Goal: Register for event/course

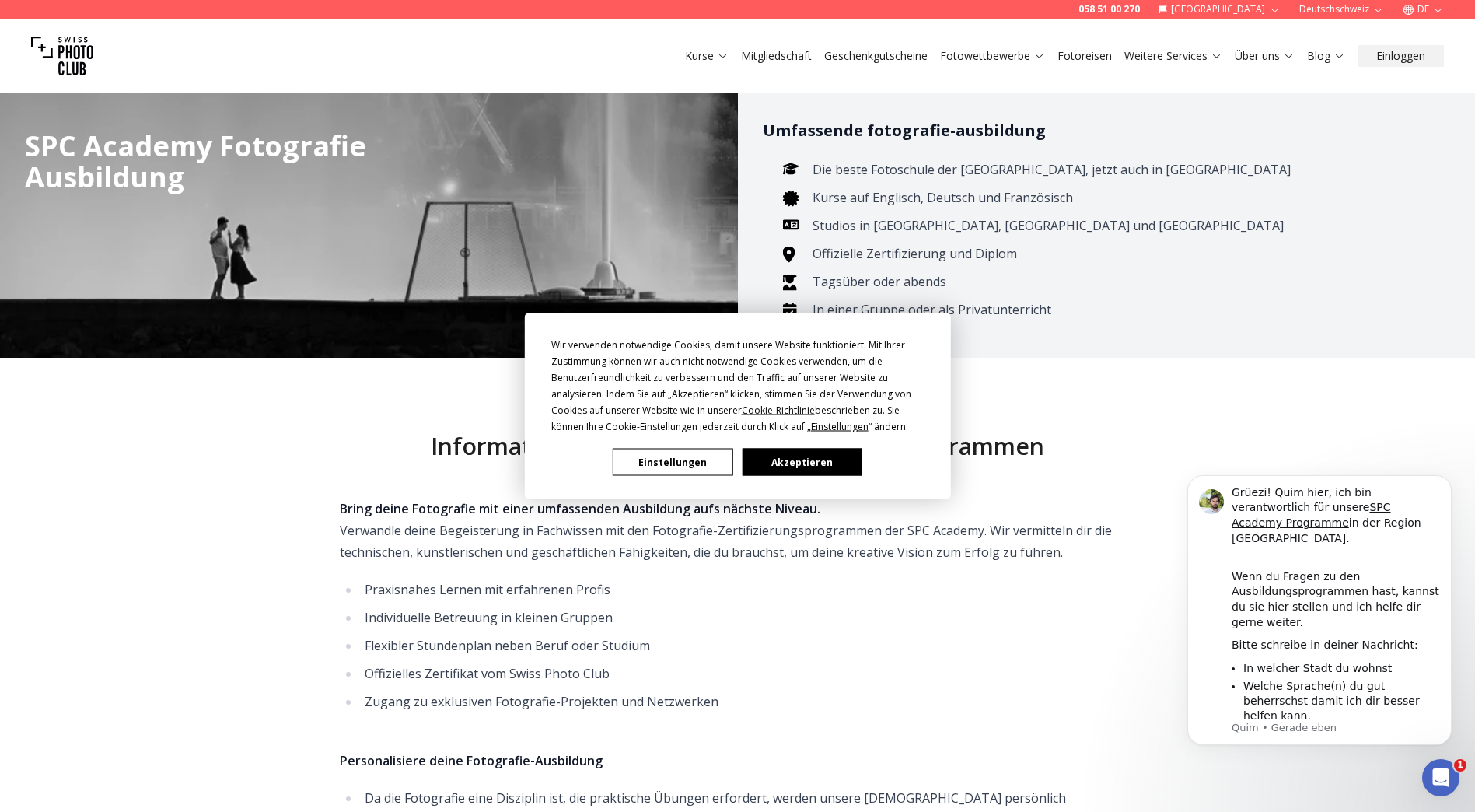
click at [786, 459] on button "Akzeptieren" at bounding box center [801, 462] width 120 height 27
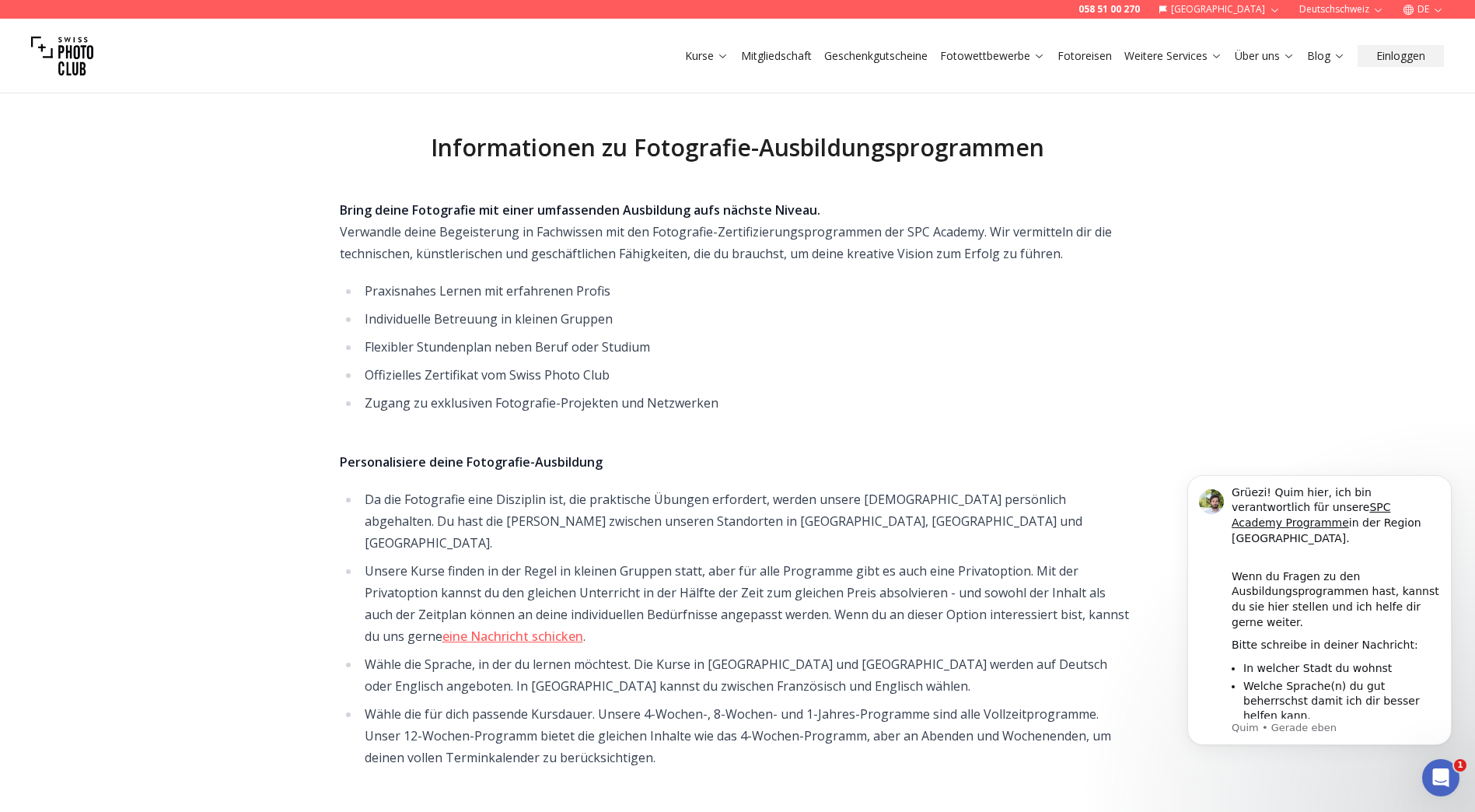
scroll to position [311, 0]
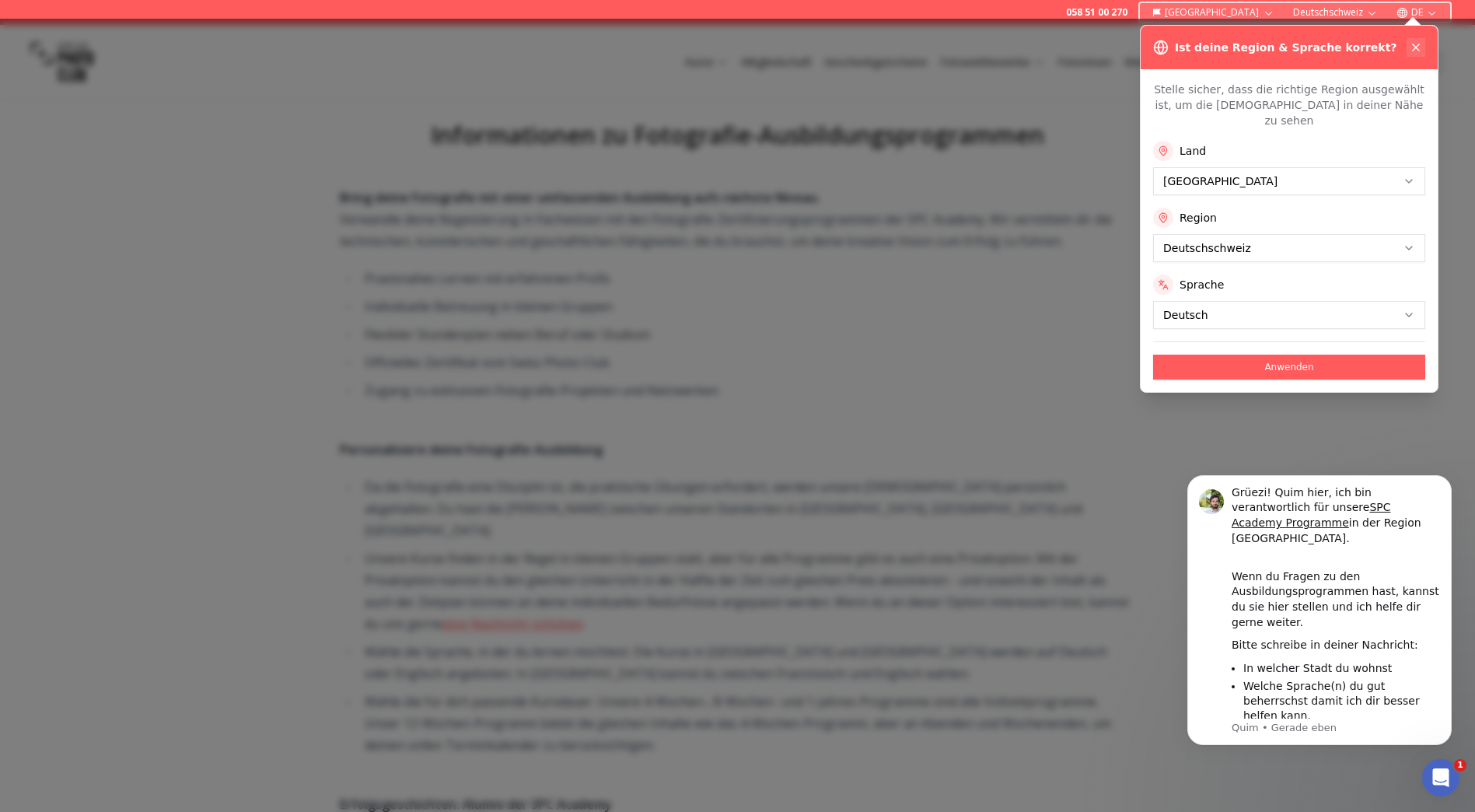
click at [1414, 39] on button at bounding box center [1415, 47] width 19 height 19
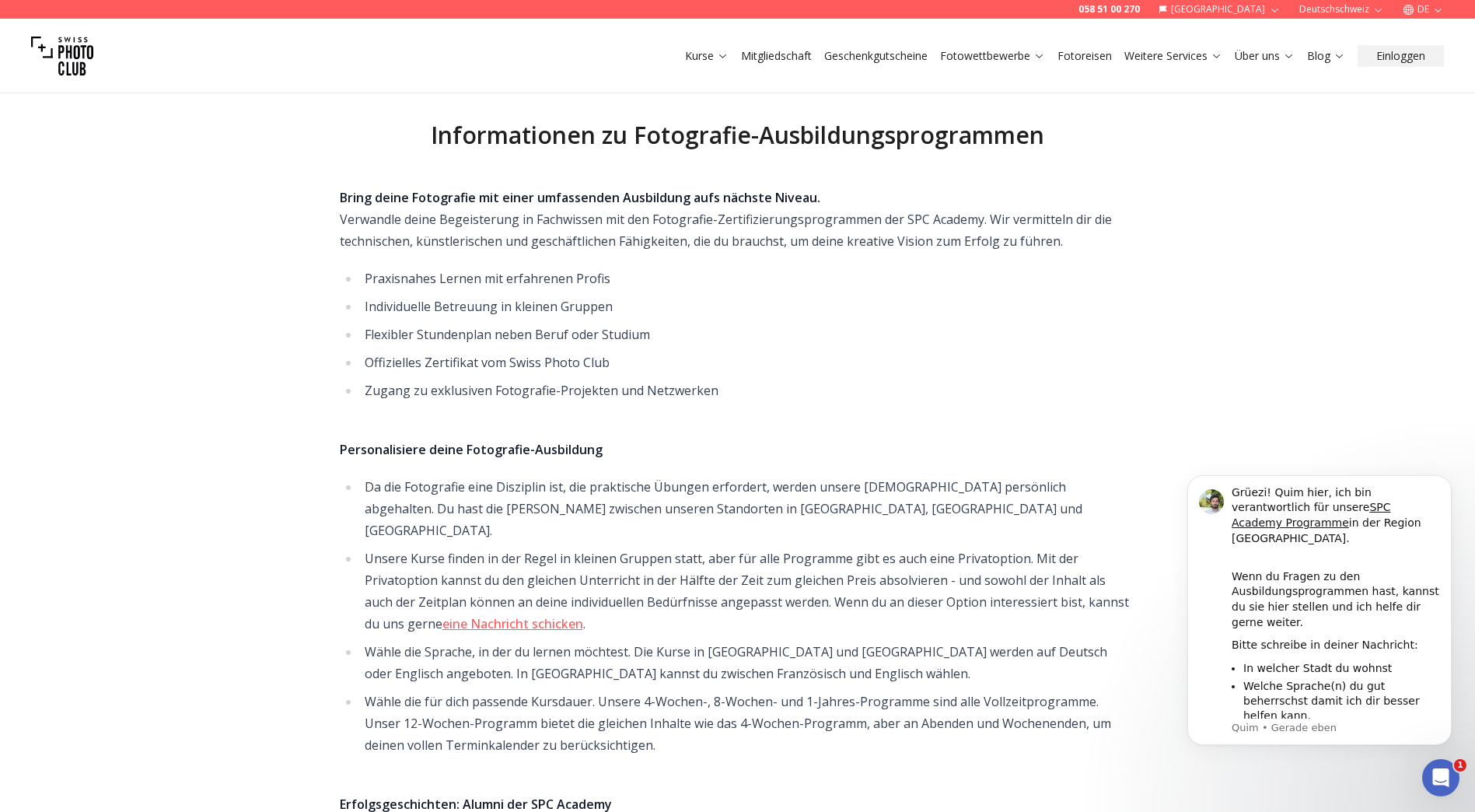
scroll to position [0, 0]
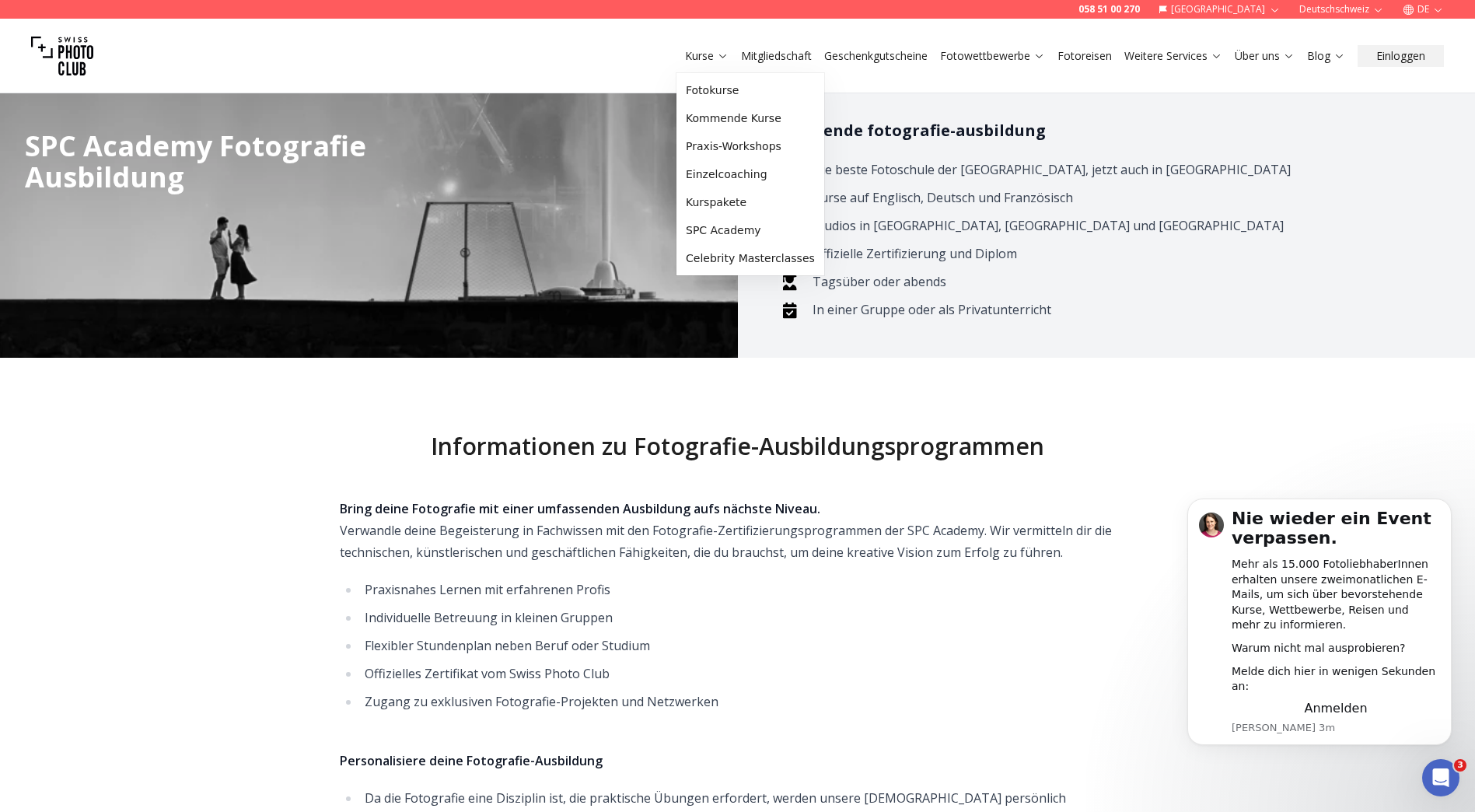
click at [723, 54] on icon at bounding box center [722, 55] width 12 height 12
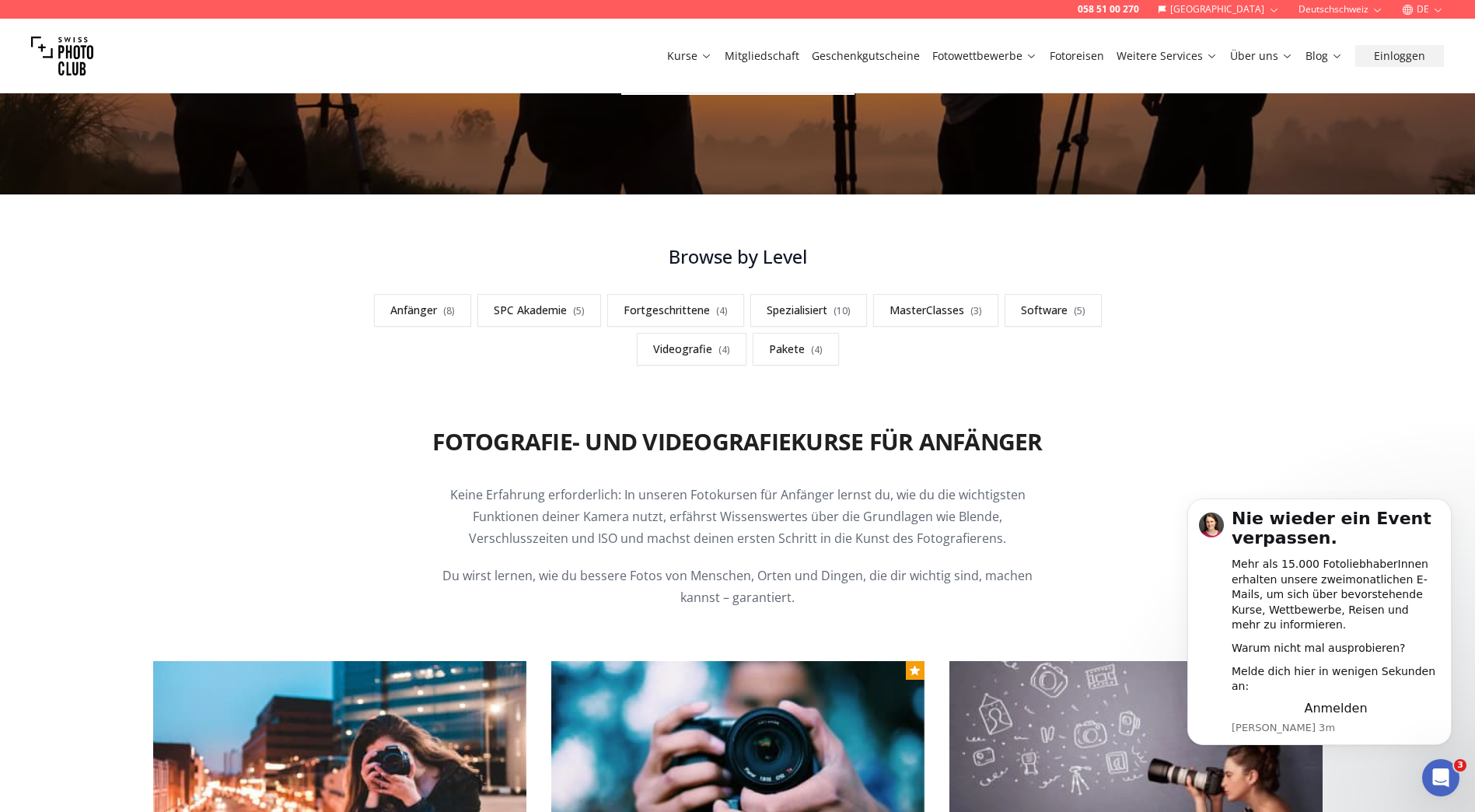
scroll to position [311, 0]
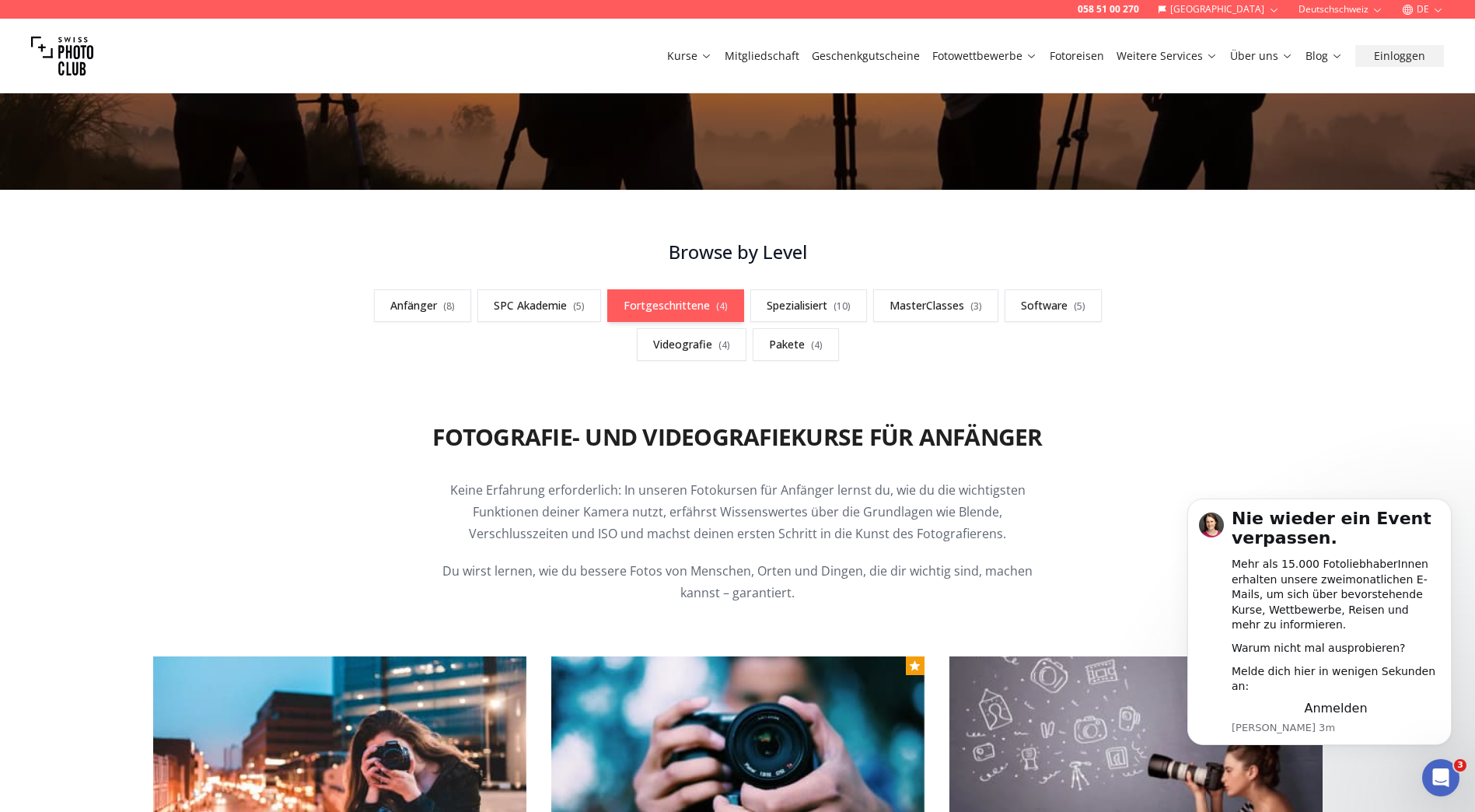
click at [698, 305] on link "Fortgeschrittene ( 4 )" at bounding box center [675, 305] width 137 height 33
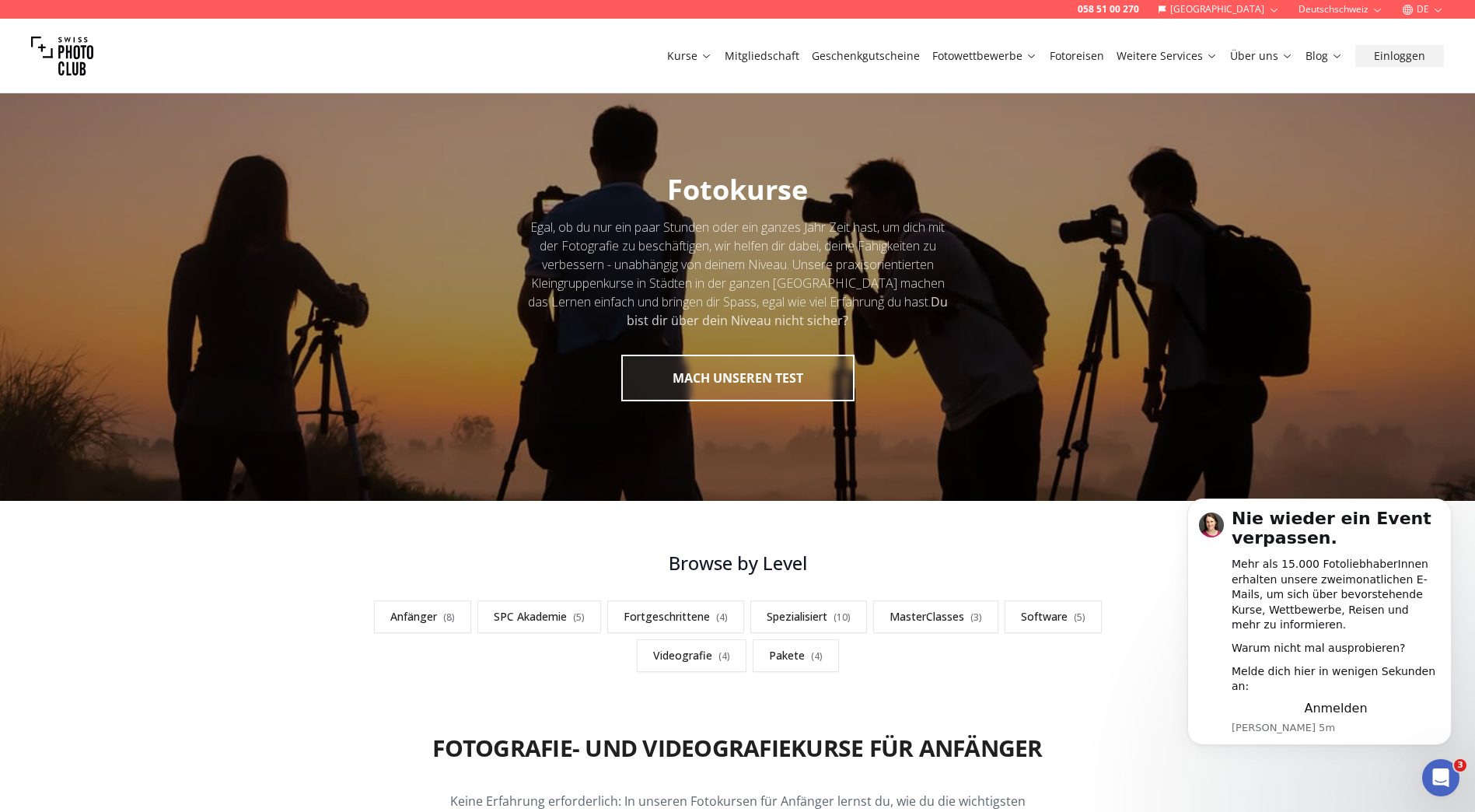
scroll to position [7247, 0]
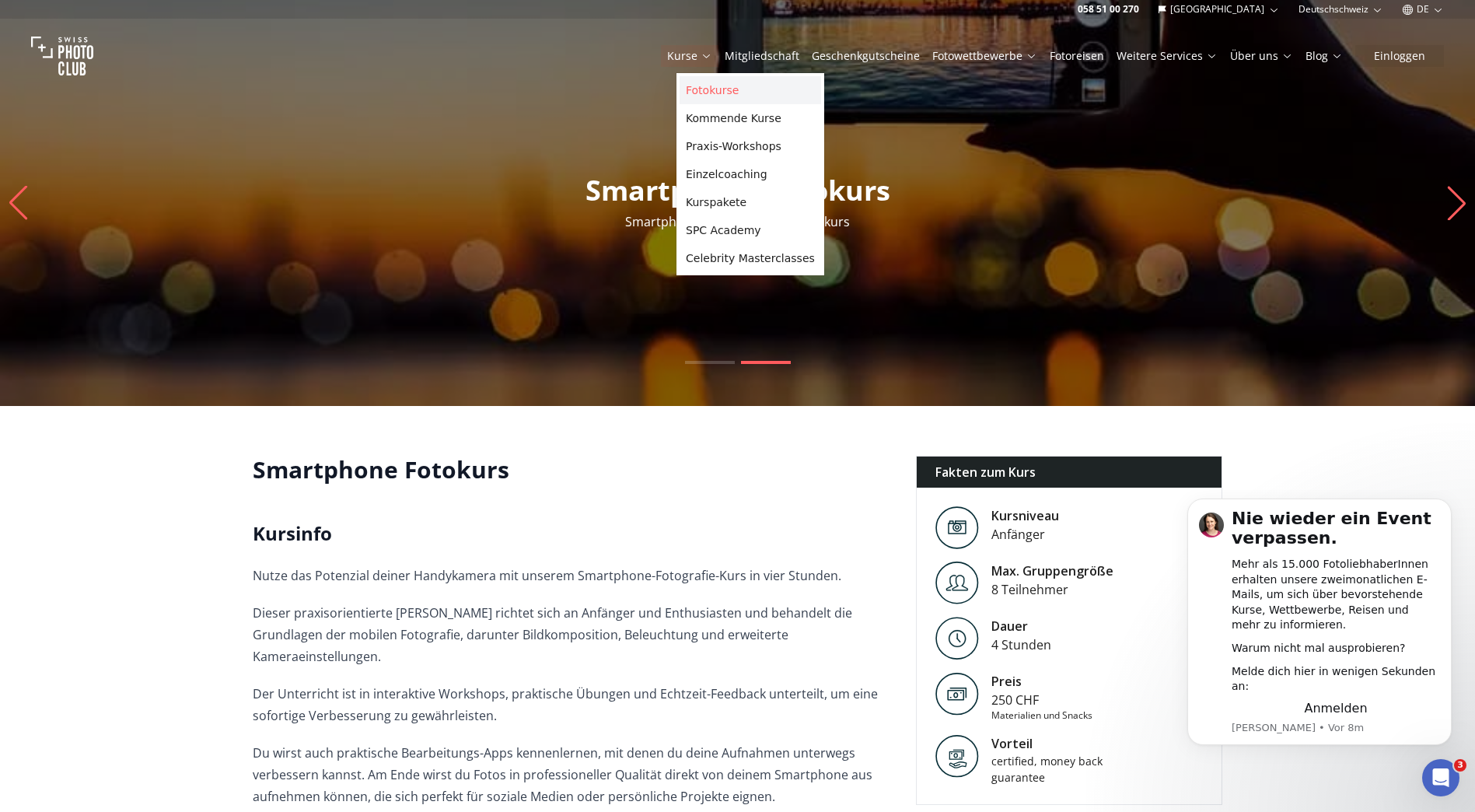
click at [712, 90] on link "Fotokurse" at bounding box center [750, 89] width 142 height 28
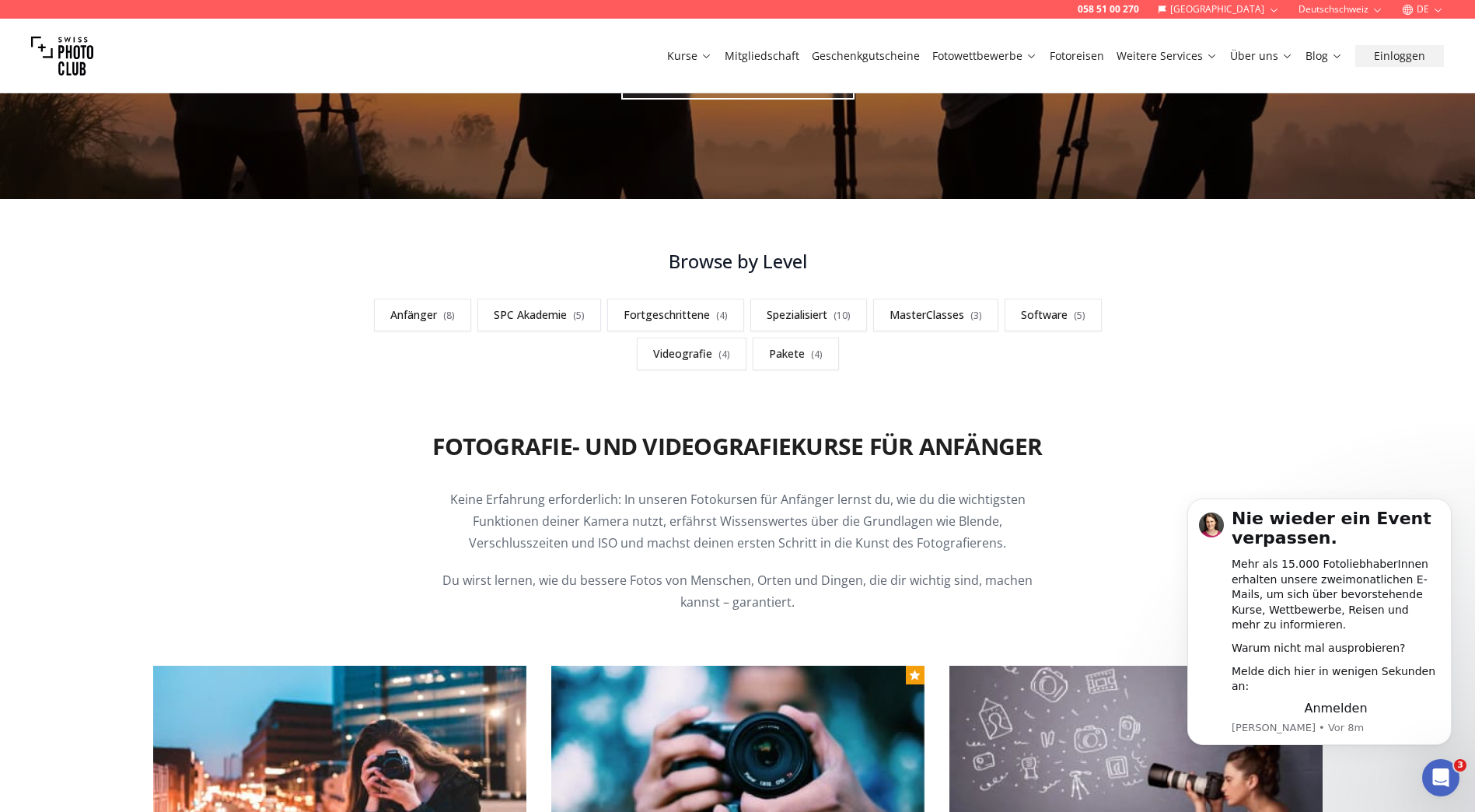
scroll to position [311, 0]
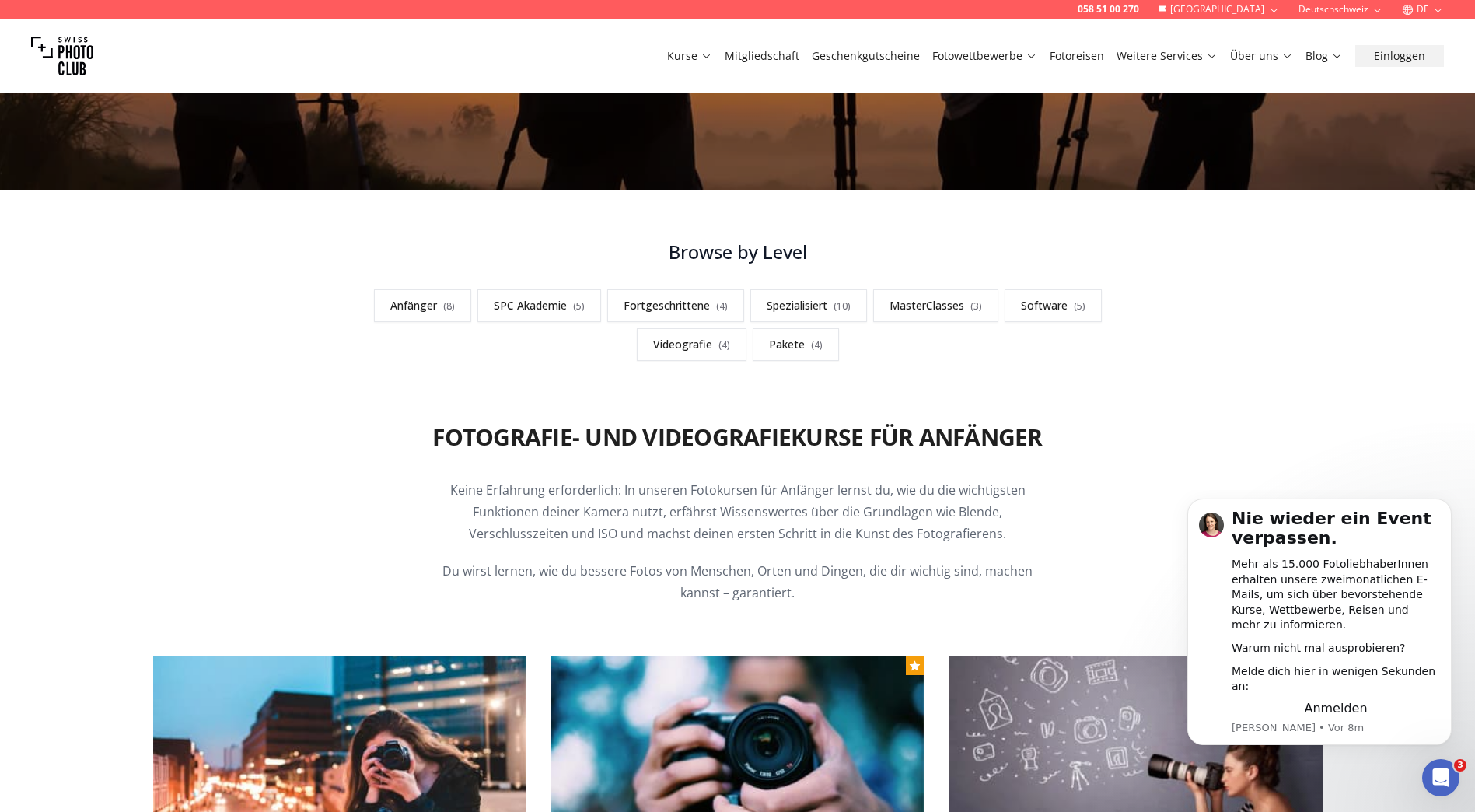
drag, startPoint x: 692, startPoint y: 297, endPoint x: 681, endPoint y: 302, distance: 12.1
click at [691, 298] on link "Fortgeschrittene ( 4 )" at bounding box center [675, 305] width 137 height 33
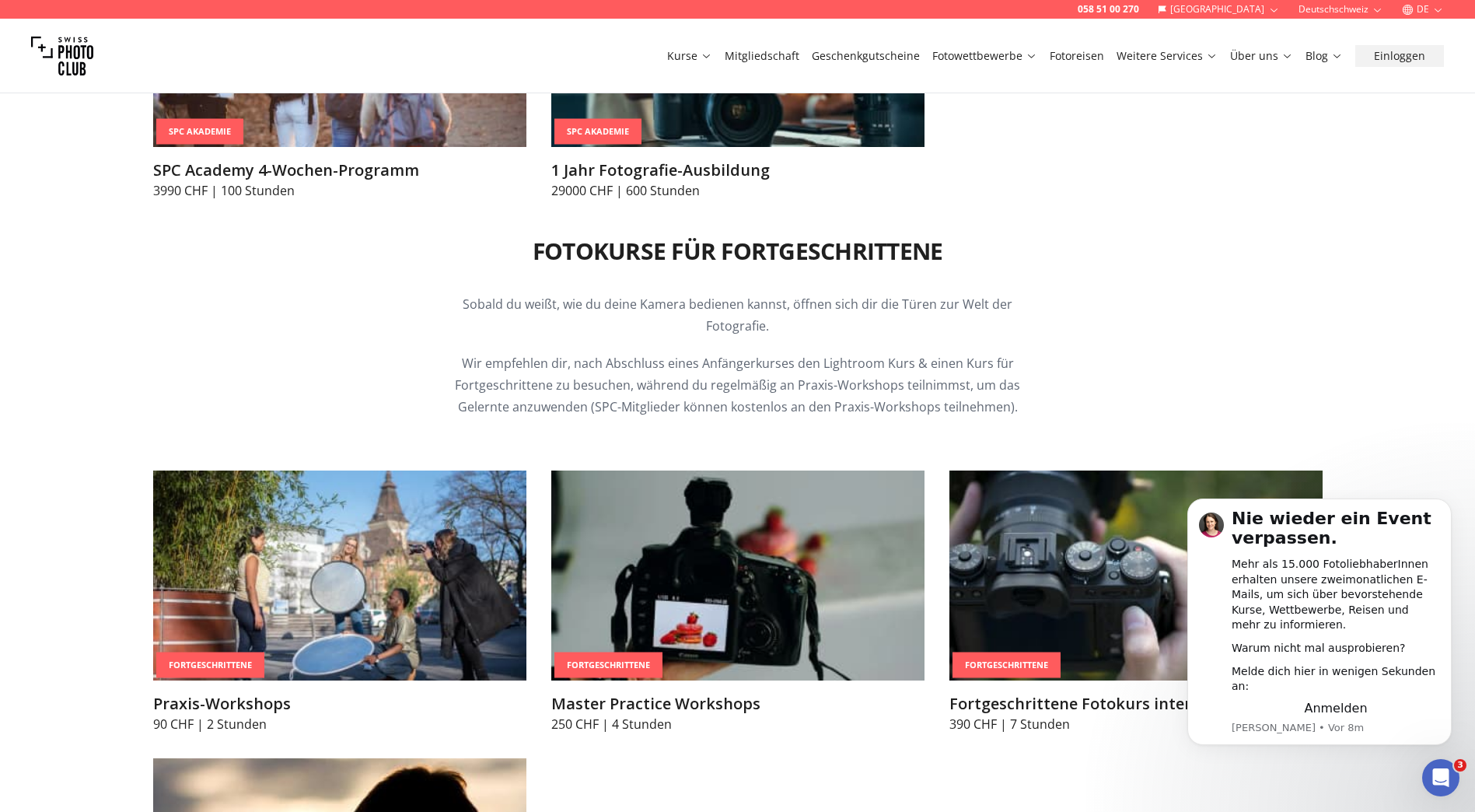
scroll to position [2552, 0]
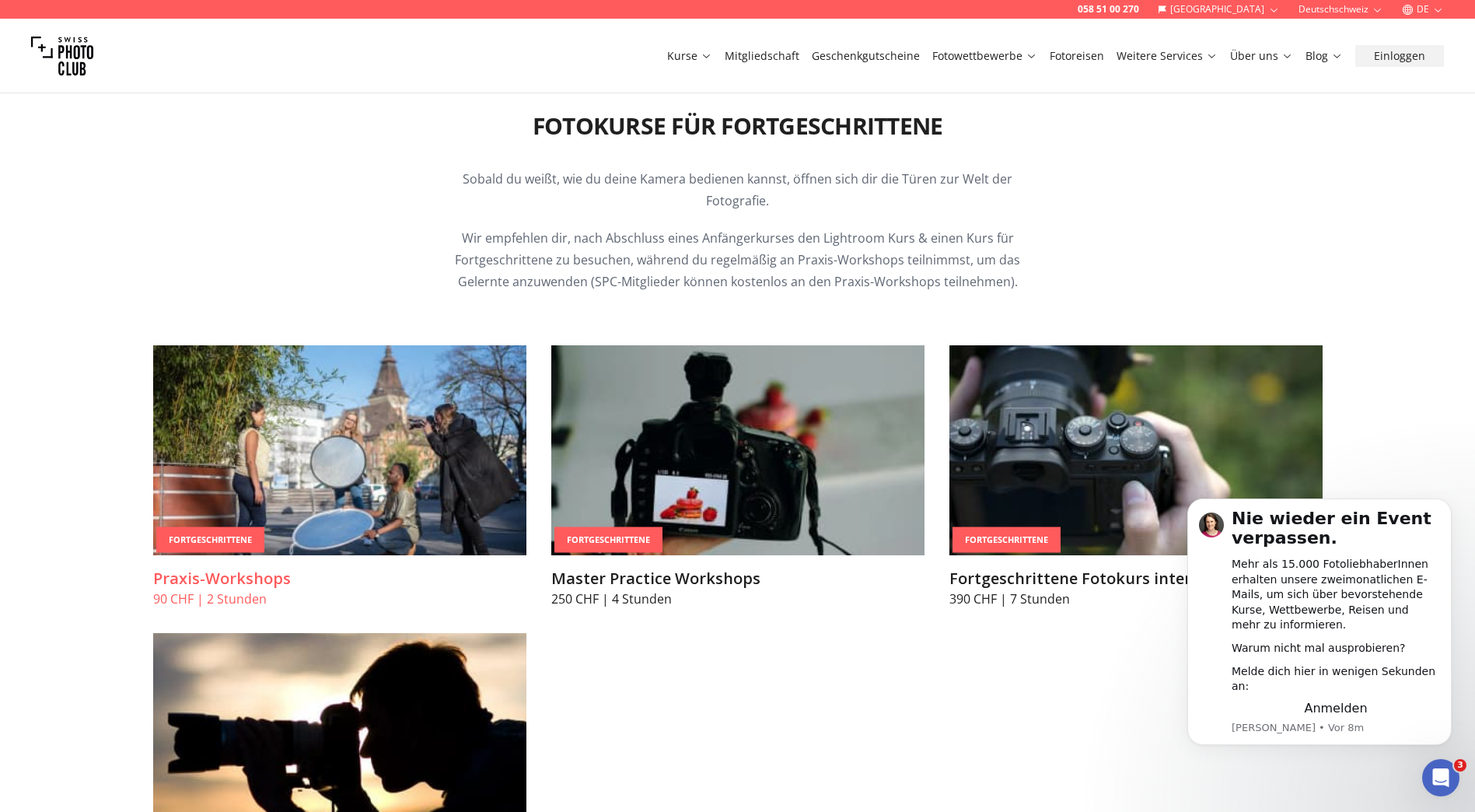
click at [329, 470] on img at bounding box center [340, 450] width 373 height 210
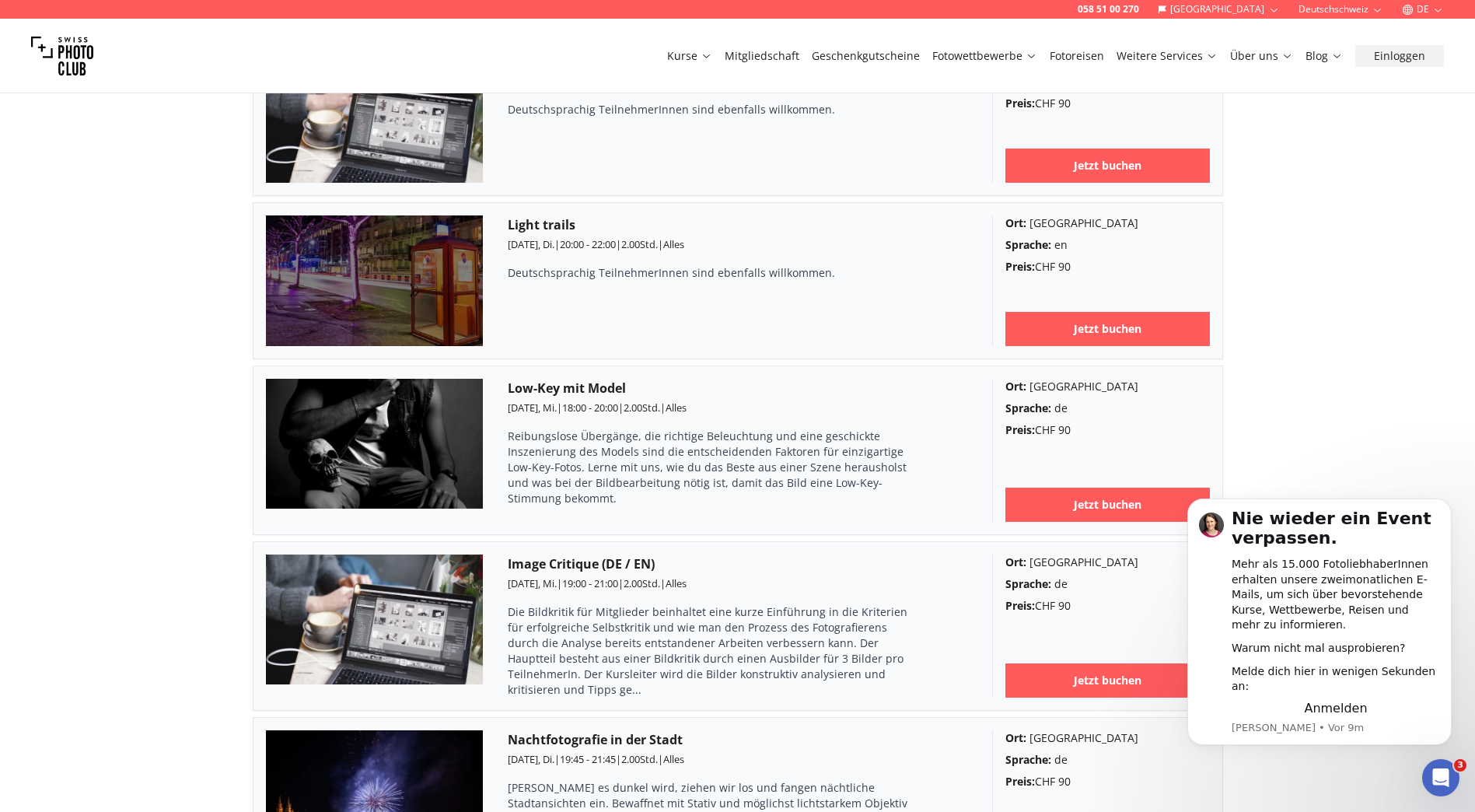
scroll to position [3888, 0]
